Goal: Find specific page/section: Find specific page/section

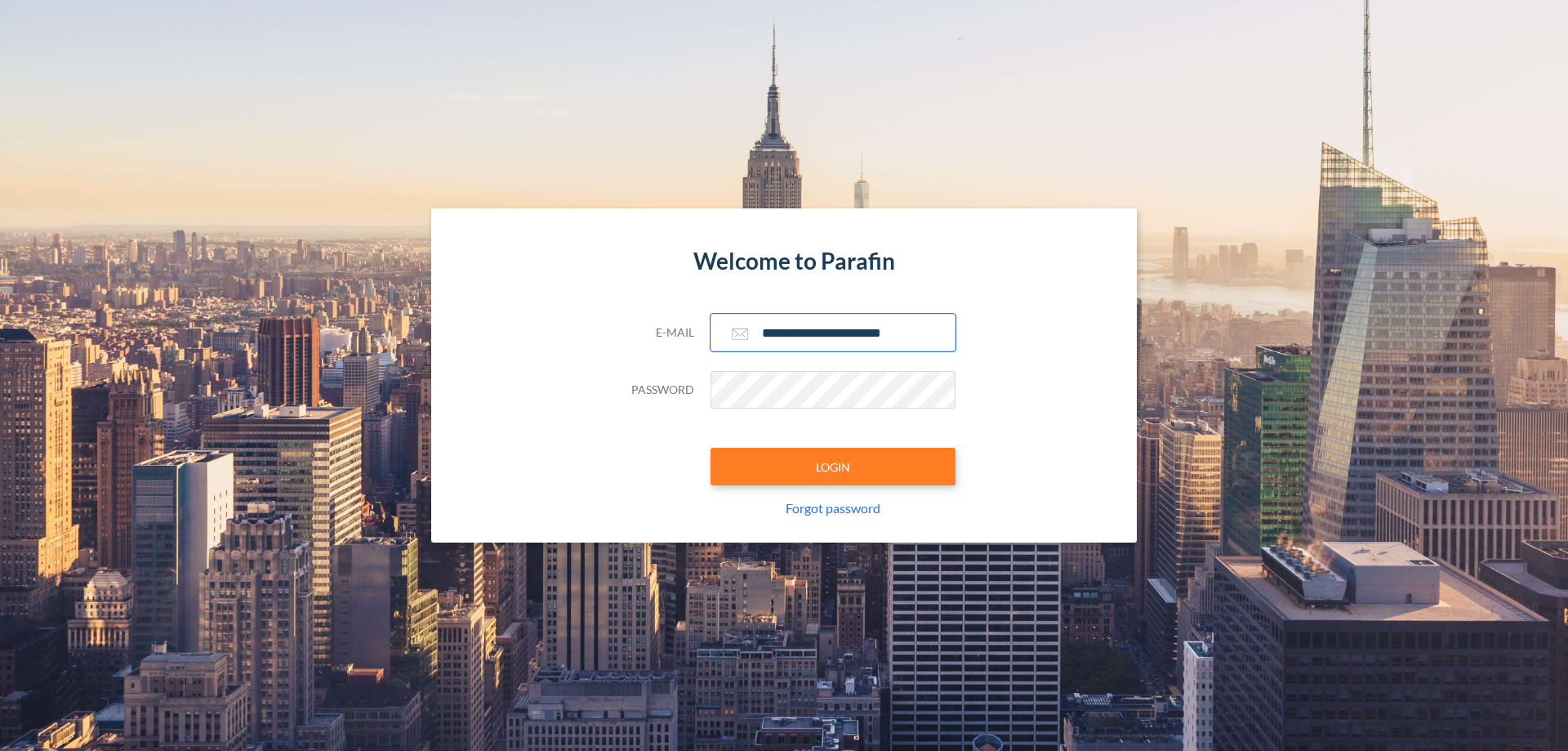
type input "**********"
click at [833, 466] on button "LOGIN" at bounding box center [833, 466] width 245 height 38
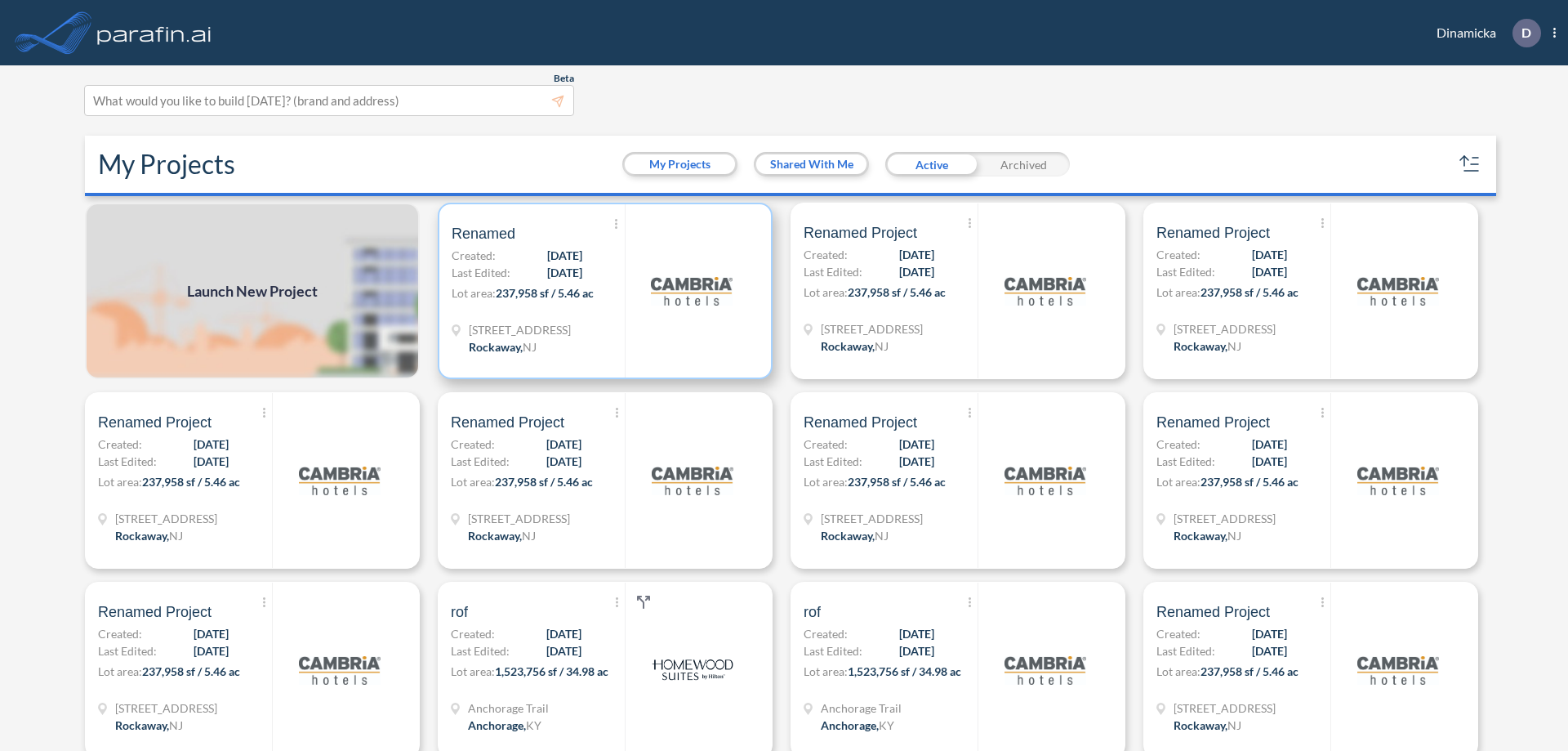
scroll to position [4, 0]
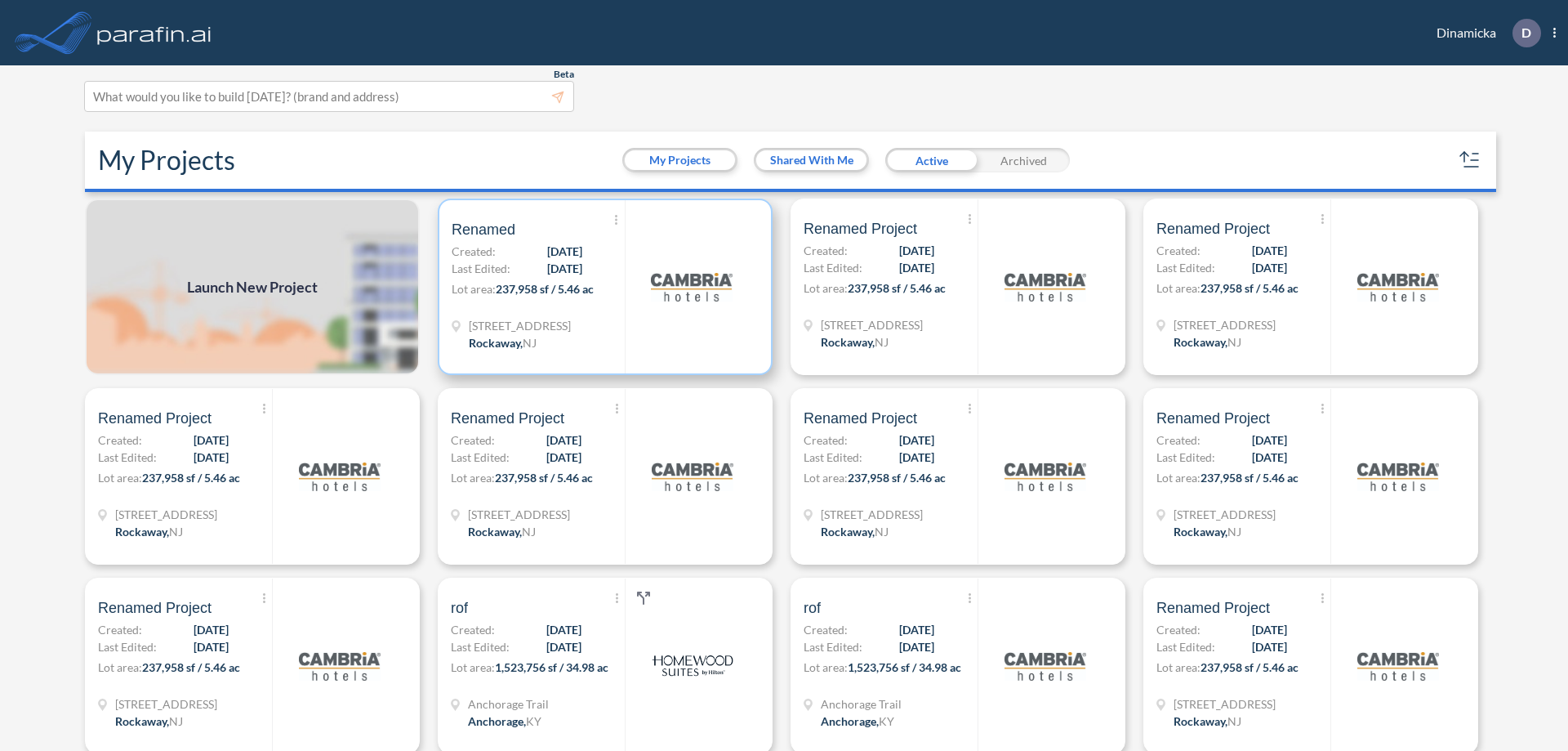
click at [602, 286] on p "Lot area: 237,958 sf / 5.46 ac" at bounding box center [538, 292] width 173 height 24
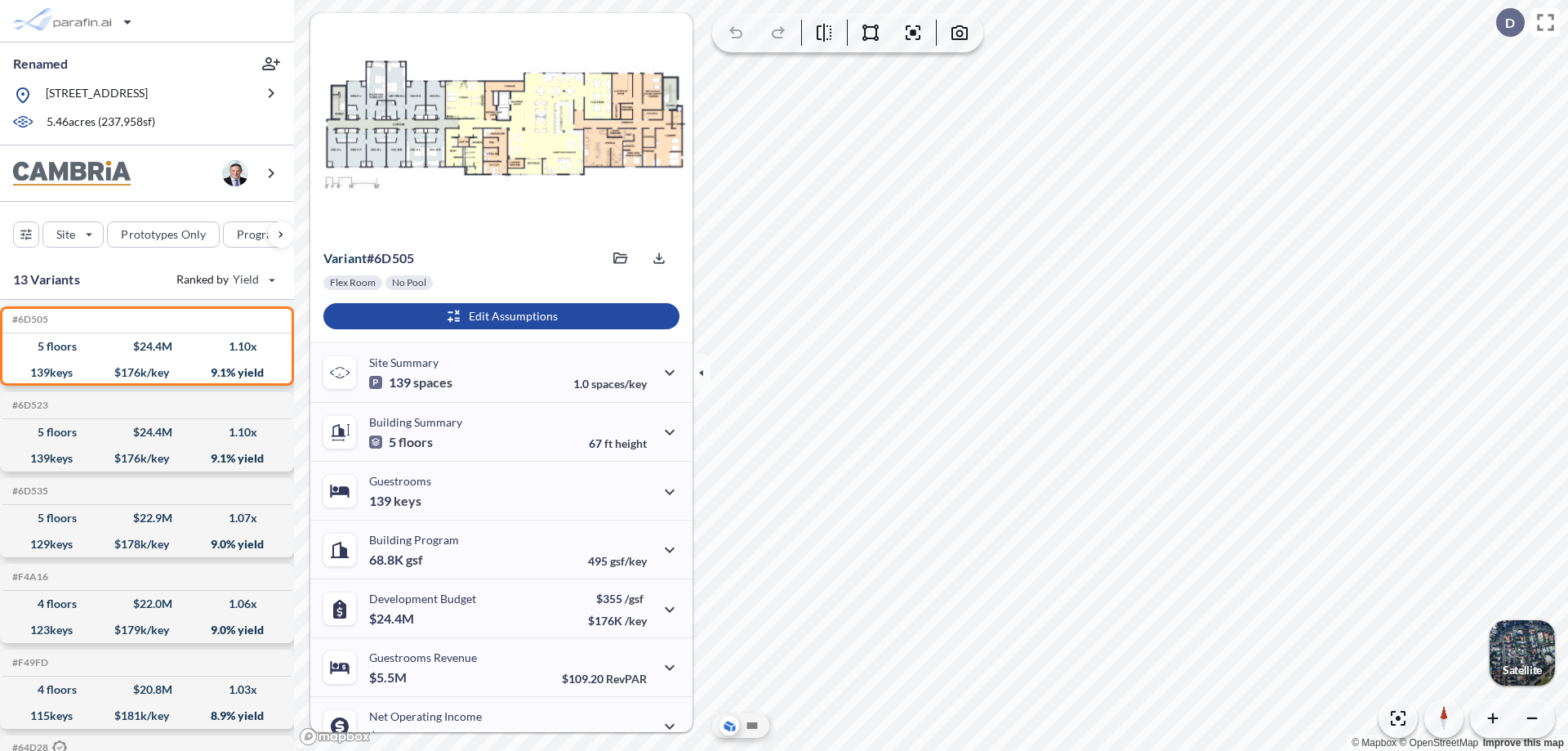
scroll to position [82, 0]
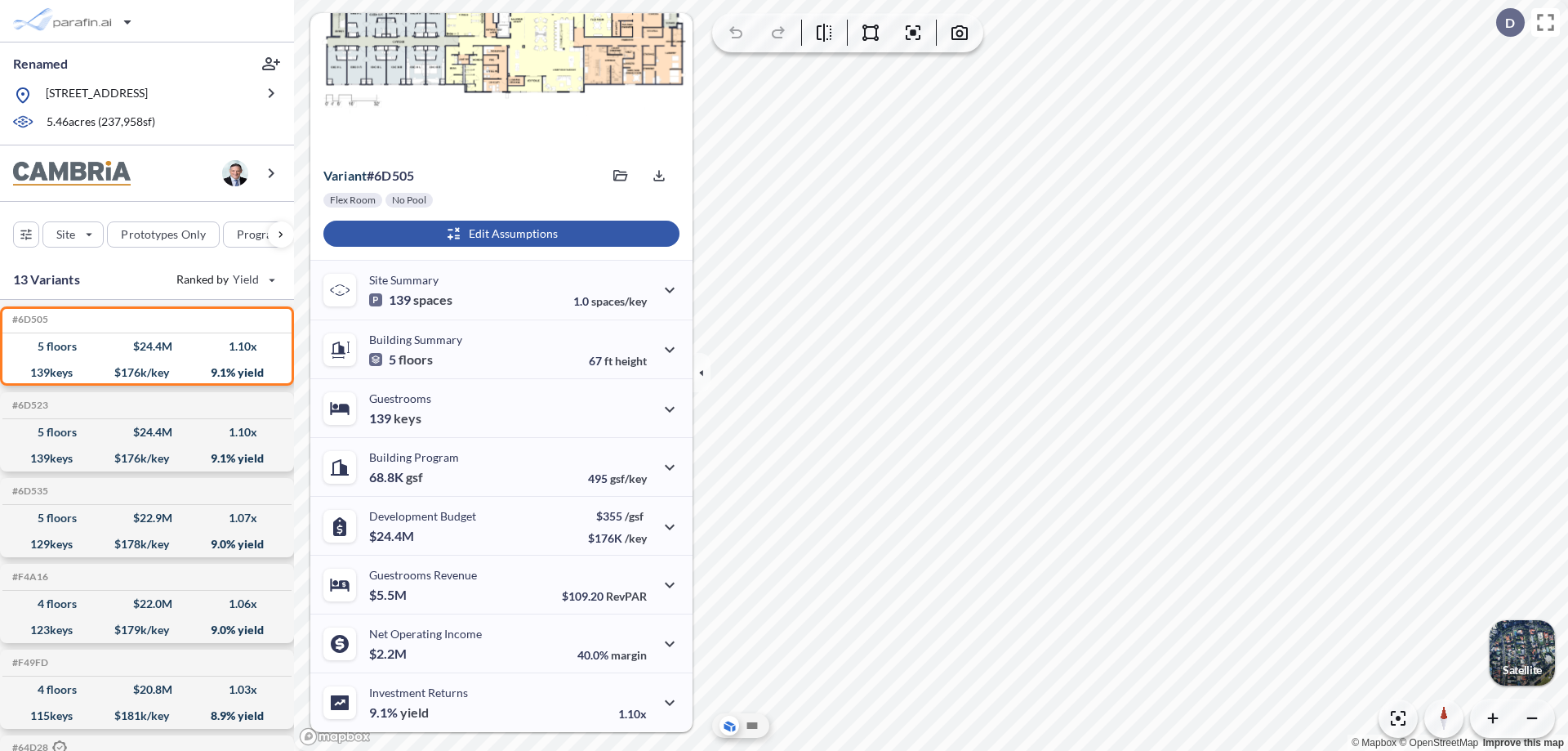
click at [499, 234] on div "button" at bounding box center [501, 234] width 356 height 26
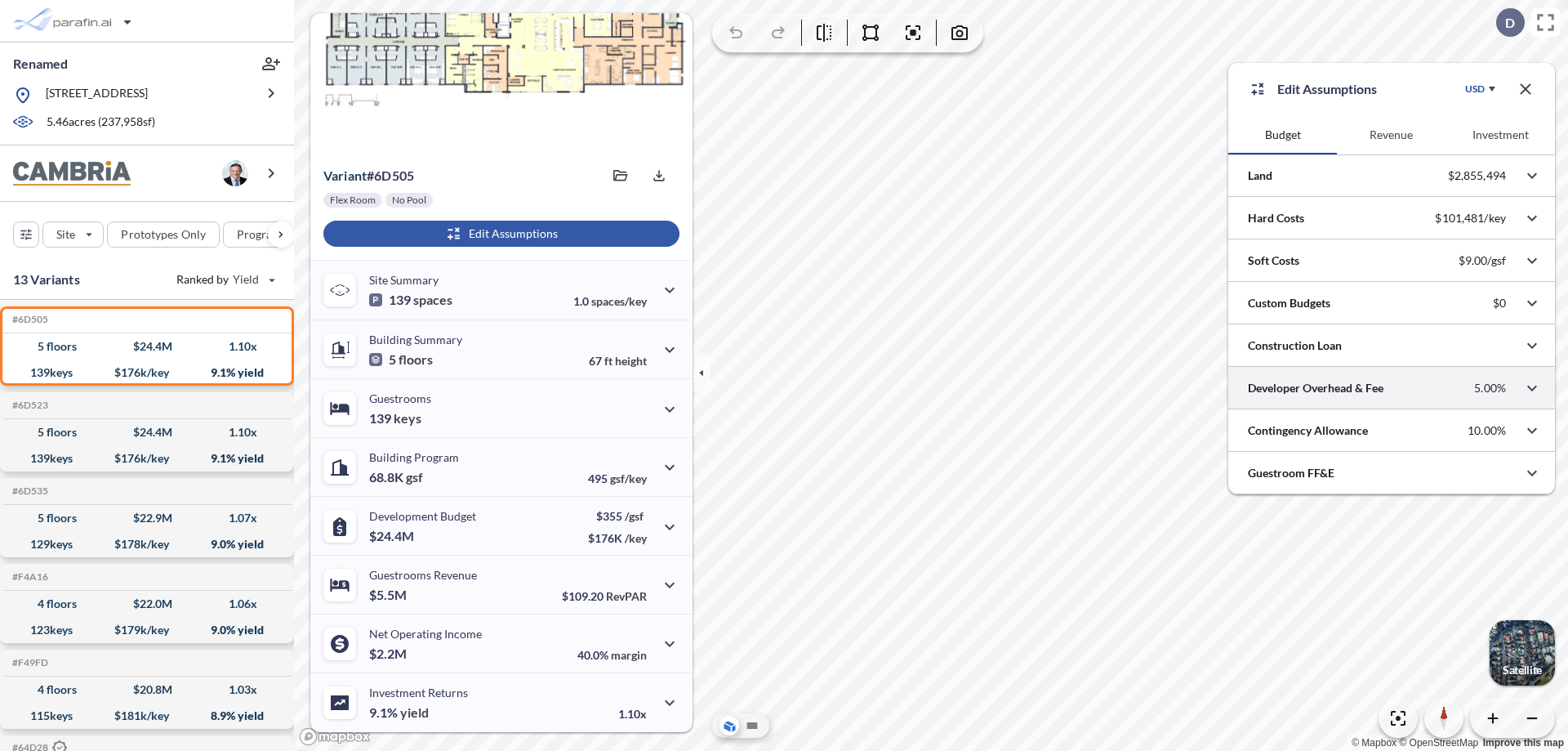
click at [1392, 388] on div at bounding box center [1392, 388] width 327 height 42
